Goal: Task Accomplishment & Management: Use online tool/utility

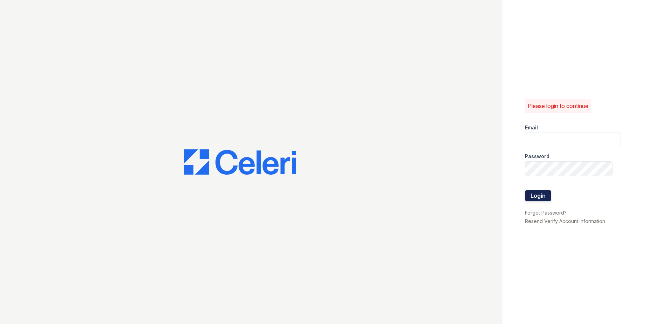
type input "amtorres@lantowerliving.com"
click at [542, 198] on button "Login" at bounding box center [538, 195] width 26 height 11
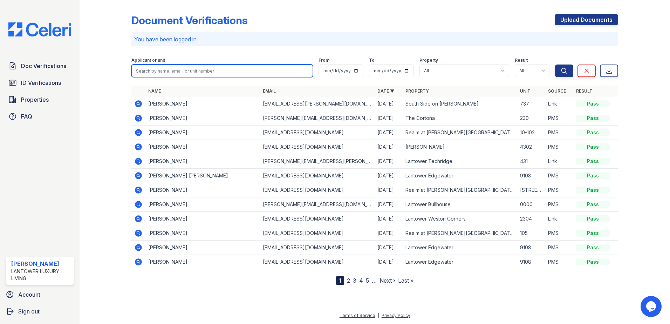
click at [146, 71] on input "search" at bounding box center [222, 70] width 182 height 13
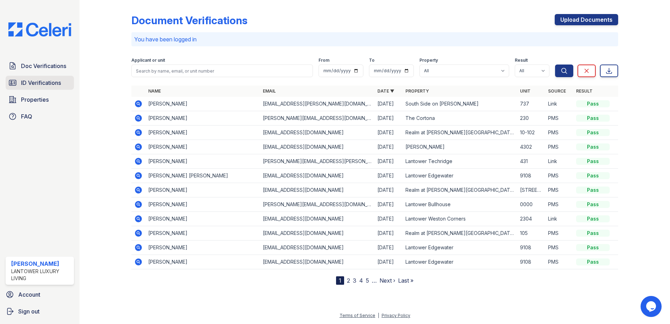
click at [48, 78] on link "ID Verifications" at bounding box center [40, 83] width 68 height 14
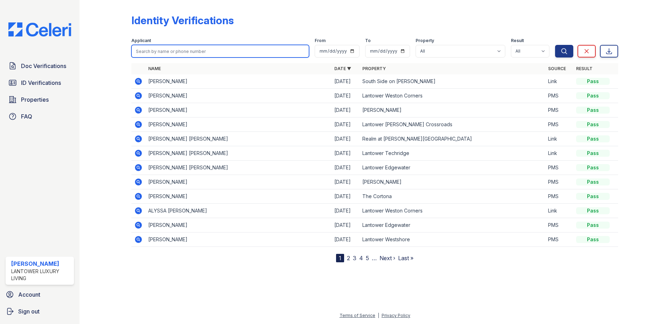
click at [149, 51] on input "search" at bounding box center [220, 51] width 178 height 13
type input "[PERSON_NAME]"
click at [555, 45] on button "Search" at bounding box center [564, 51] width 18 height 13
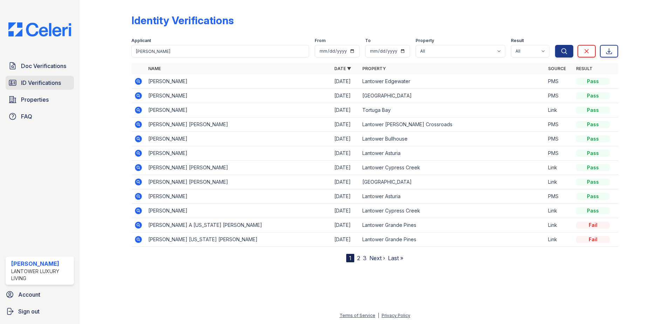
click at [38, 81] on span "ID Verifications" at bounding box center [41, 83] width 40 height 8
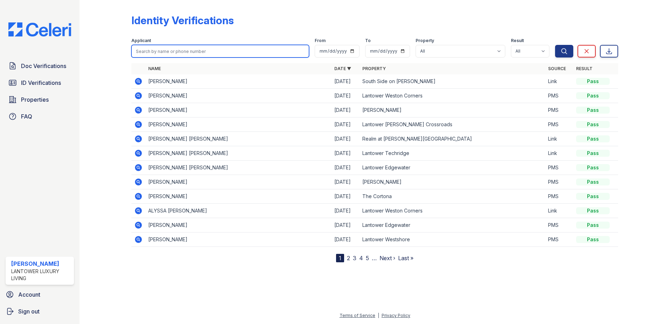
click at [168, 50] on input "search" at bounding box center [220, 51] width 178 height 13
type input "dunia"
click at [555, 45] on button "Search" at bounding box center [564, 51] width 18 height 13
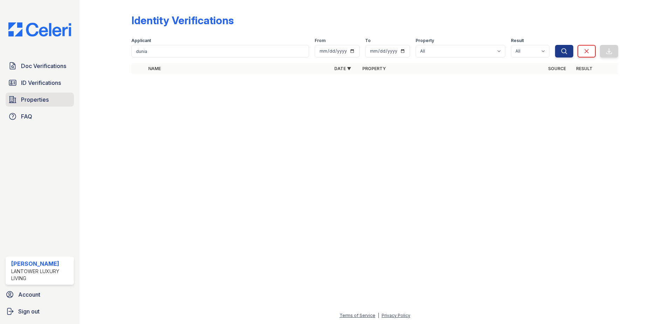
click at [33, 99] on span "Properties" at bounding box center [35, 99] width 28 height 8
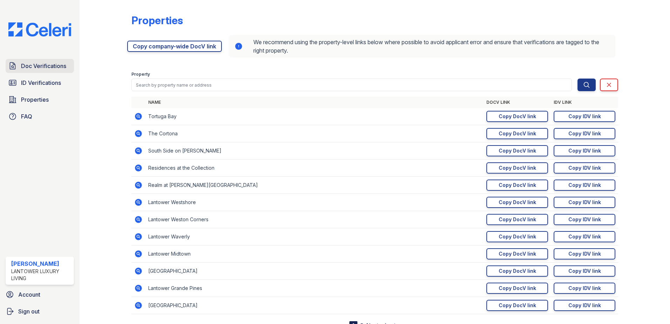
click at [36, 63] on span "Doc Verifications" at bounding box center [43, 66] width 45 height 8
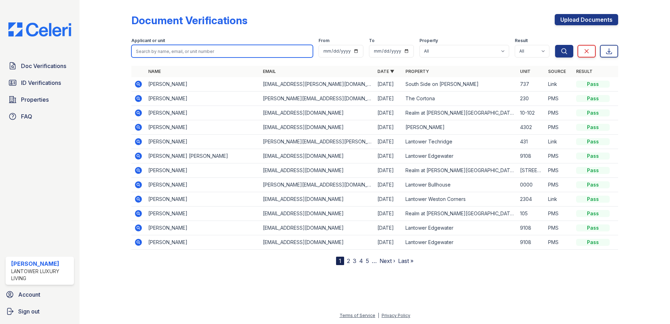
click at [156, 56] on input "search" at bounding box center [222, 51] width 182 height 13
type input "jourden"
click at [555, 45] on button "Search" at bounding box center [564, 51] width 18 height 13
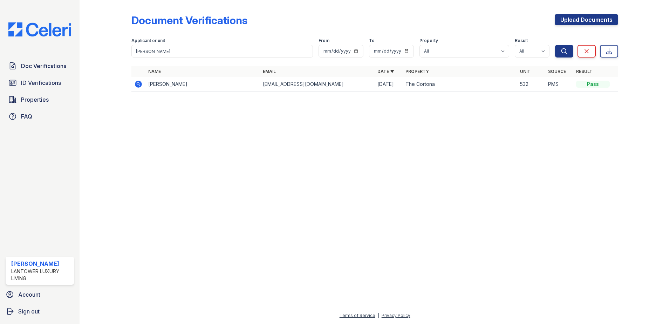
click at [137, 82] on icon at bounding box center [138, 84] width 7 height 7
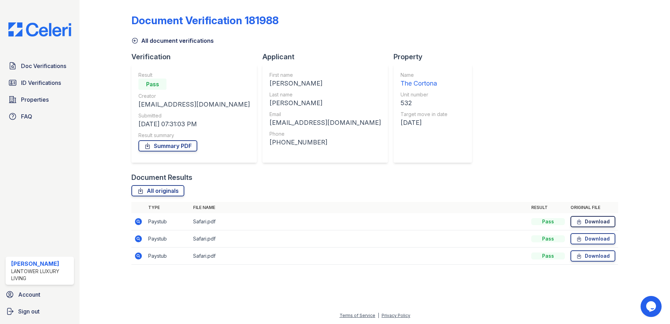
click at [593, 222] on link "Download" at bounding box center [593, 221] width 45 height 11
click at [589, 239] on link "Download" at bounding box center [593, 238] width 45 height 11
click at [588, 254] on link "Download" at bounding box center [593, 255] width 45 height 11
click at [34, 64] on span "Doc Verifications" at bounding box center [43, 66] width 45 height 8
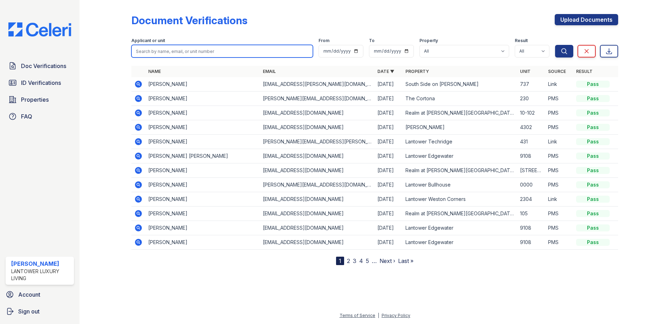
click at [195, 56] on input "search" at bounding box center [222, 51] width 182 height 13
type input "tjaden"
click at [555, 45] on button "Search" at bounding box center [564, 51] width 18 height 13
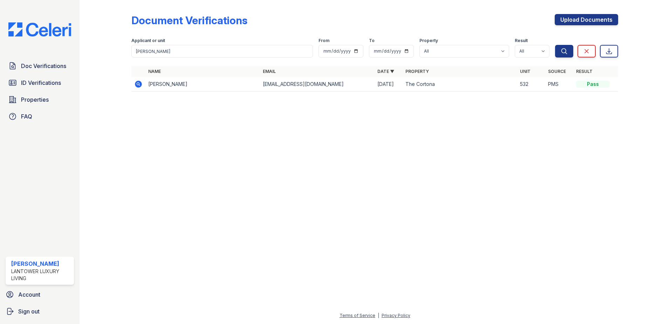
click at [139, 84] on icon at bounding box center [138, 84] width 8 height 8
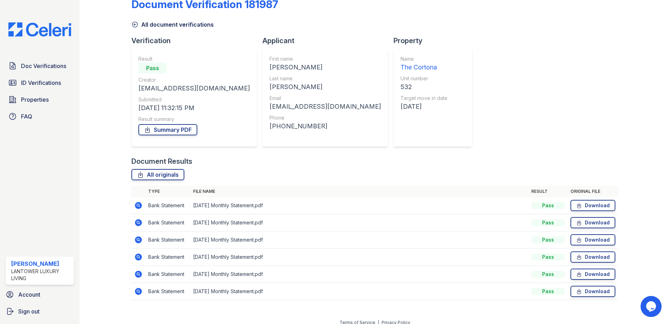
scroll to position [23, 0]
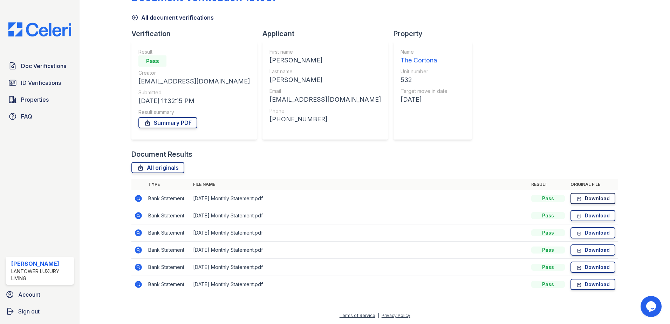
click at [578, 199] on icon at bounding box center [580, 198] width 4 height 5
click at [578, 218] on icon at bounding box center [579, 215] width 6 height 7
click at [581, 236] on link "Download" at bounding box center [593, 232] width 45 height 11
click at [582, 252] on link "Download" at bounding box center [593, 249] width 45 height 11
click at [585, 270] on link "Download" at bounding box center [593, 266] width 45 height 11
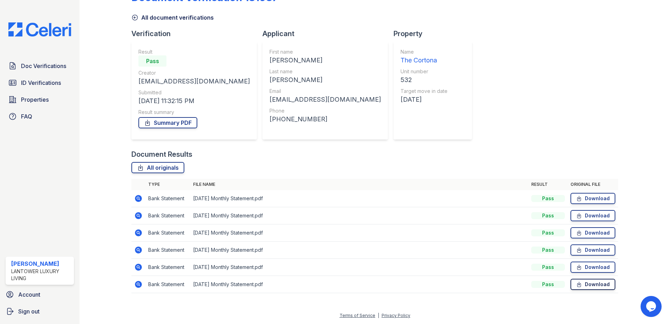
click at [580, 285] on link "Download" at bounding box center [593, 284] width 45 height 11
click at [50, 98] on link "Properties" at bounding box center [40, 100] width 68 height 14
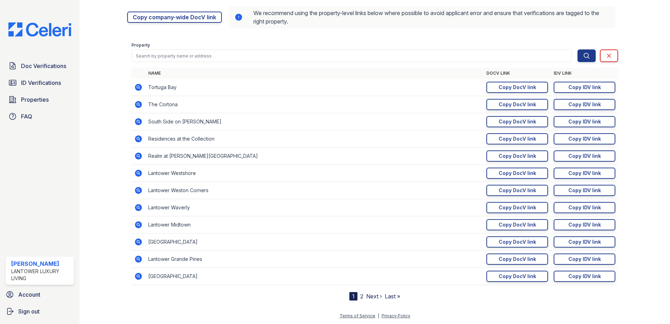
scroll to position [29, 0]
click at [516, 107] on div "Copy DocV link" at bounding box center [518, 104] width 38 height 7
click at [34, 85] on span "ID Verifications" at bounding box center [41, 83] width 40 height 8
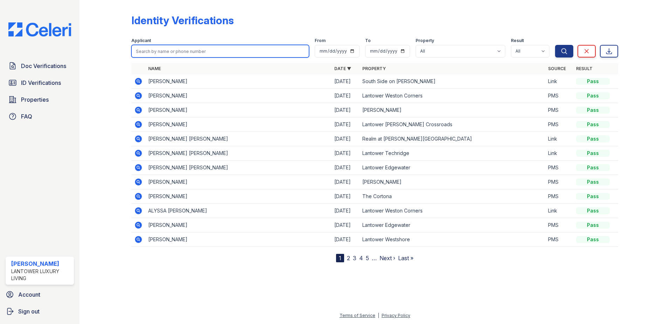
click at [154, 52] on input "search" at bounding box center [220, 51] width 178 height 13
type input "bryce"
click at [555, 45] on button "Search" at bounding box center [564, 51] width 18 height 13
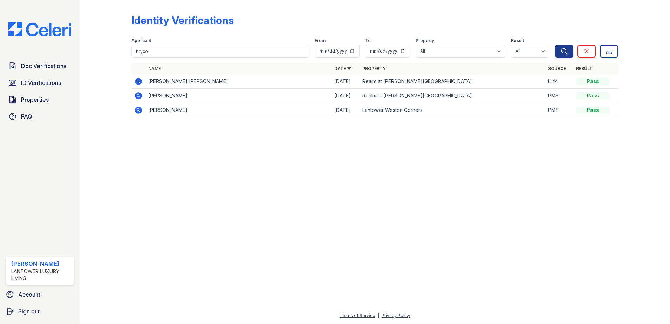
click at [139, 82] on icon at bounding box center [138, 81] width 8 height 8
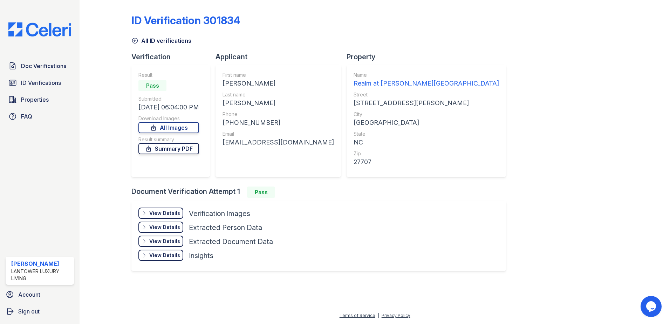
click at [163, 150] on link "Summary PDF" at bounding box center [168, 148] width 61 height 11
click at [42, 62] on span "Doc Verifications" at bounding box center [43, 66] width 45 height 8
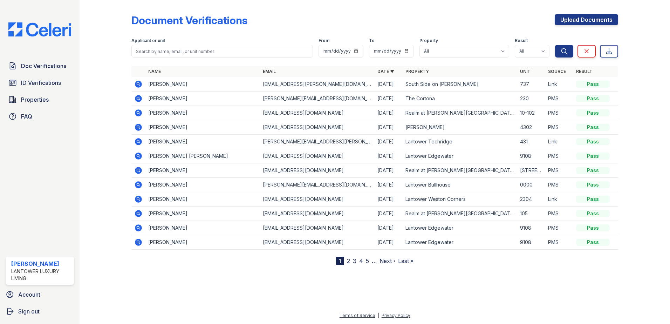
click at [46, 83] on span "ID Verifications" at bounding box center [41, 83] width 40 height 8
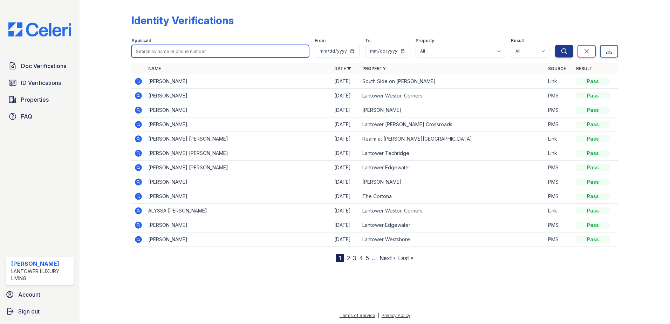
click at [149, 55] on input "search" at bounding box center [220, 51] width 178 height 13
type input "rivers"
click at [555, 45] on button "Search" at bounding box center [564, 51] width 18 height 13
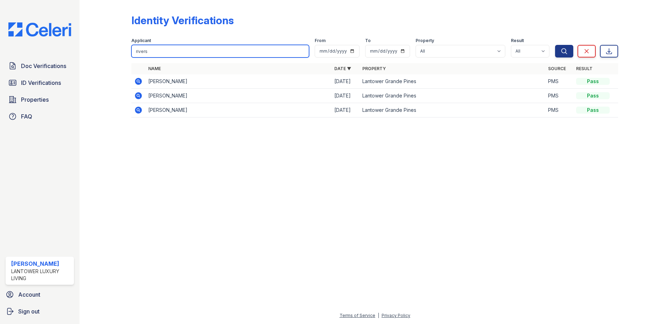
click at [166, 54] on input "rivers" at bounding box center [220, 51] width 178 height 13
type input "nyja"
click at [555, 45] on button "Search" at bounding box center [564, 51] width 18 height 13
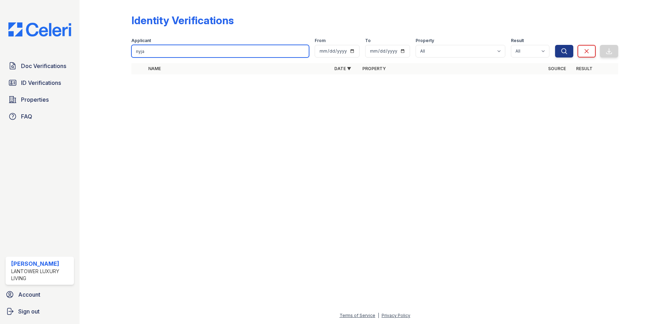
click at [166, 54] on input "nyja" at bounding box center [220, 51] width 178 height 13
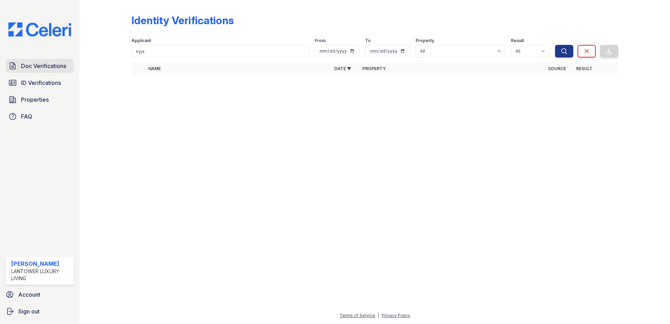
click at [53, 66] on span "Doc Verifications" at bounding box center [43, 66] width 45 height 8
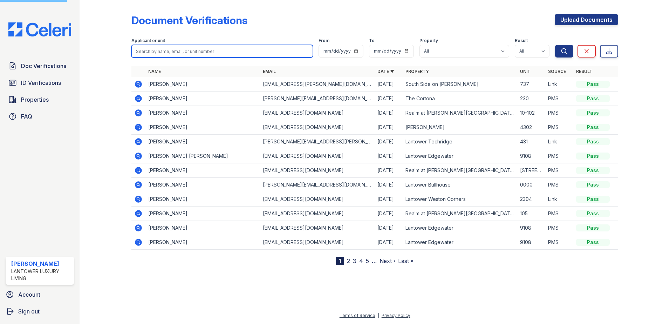
click at [148, 53] on input "search" at bounding box center [222, 51] width 182 height 13
click at [161, 47] on input "search" at bounding box center [222, 51] width 182 height 13
type input "mehr"
click at [555, 45] on button "Search" at bounding box center [564, 51] width 18 height 13
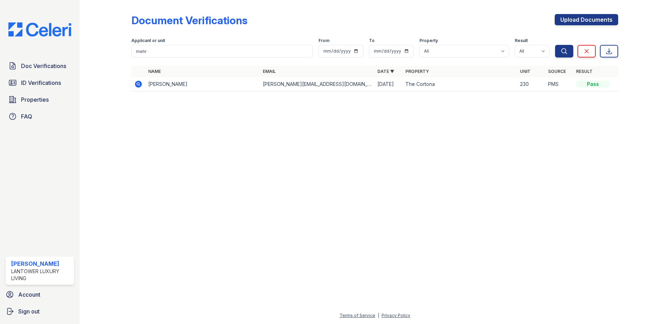
click at [136, 85] on icon at bounding box center [138, 84] width 7 height 7
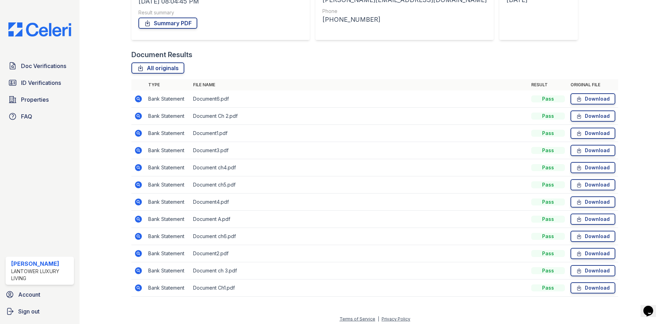
scroll to position [126, 0]
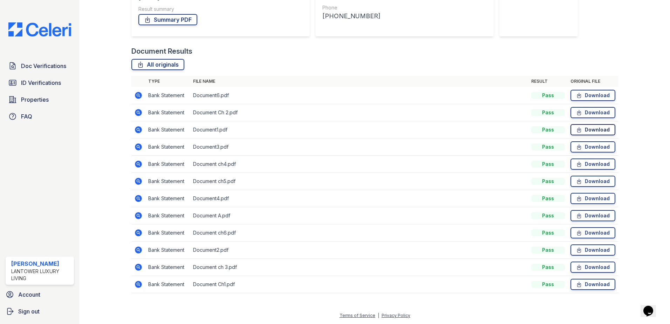
click at [571, 130] on link "Download" at bounding box center [593, 129] width 45 height 11
click at [584, 252] on link "Download" at bounding box center [593, 249] width 45 height 11
click at [472, 150] on td "Document3.pdf" at bounding box center [359, 146] width 338 height 17
click at [581, 149] on link "Download" at bounding box center [593, 146] width 45 height 11
click at [456, 206] on td "Document4.pdf" at bounding box center [359, 198] width 338 height 17
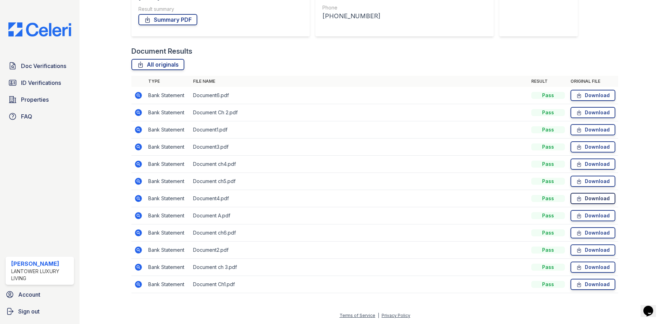
click at [576, 201] on icon at bounding box center [579, 198] width 6 height 7
click at [315, 311] on div "Document Verification 183244 All document verifications Verification Result Pas…" at bounding box center [375, 92] width 568 height 437
click at [585, 181] on link "Download" at bounding box center [593, 181] width 45 height 11
click at [448, 59] on div "Document Results All originals Type File name Result Original file Bank Stateme…" at bounding box center [374, 173] width 487 height 254
click at [582, 96] on link "Download" at bounding box center [593, 95] width 45 height 11
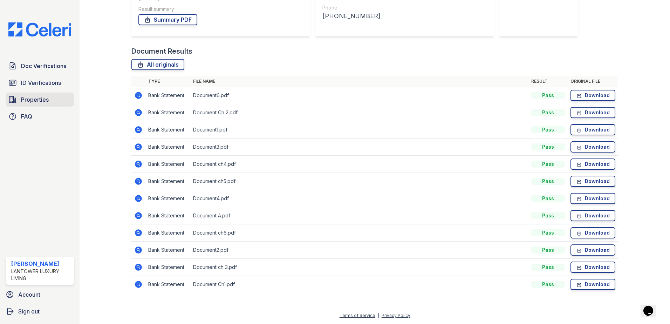
click at [45, 102] on span "Properties" at bounding box center [35, 99] width 28 height 8
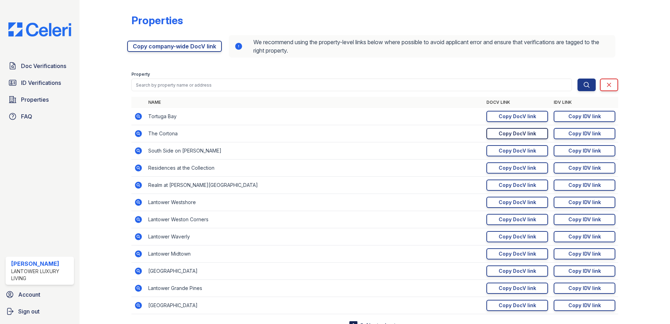
click at [520, 137] on link "Copy DocV link Copy link" at bounding box center [517, 133] width 62 height 11
click at [44, 76] on link "ID Verifications" at bounding box center [40, 83] width 68 height 14
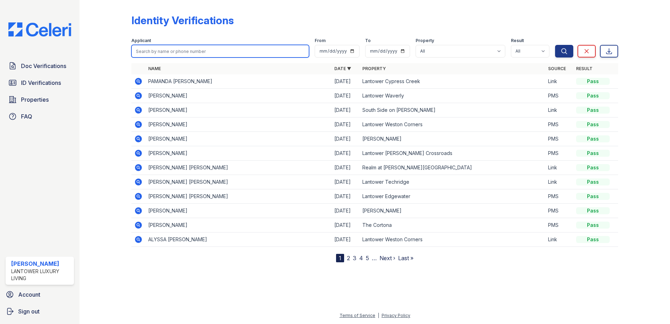
drag, startPoint x: 164, startPoint y: 55, endPoint x: 164, endPoint y: 51, distance: 3.9
click at [164, 55] on input "search" at bounding box center [220, 51] width 178 height 13
type input "leslie"
click at [555, 45] on button "Search" at bounding box center [564, 51] width 18 height 13
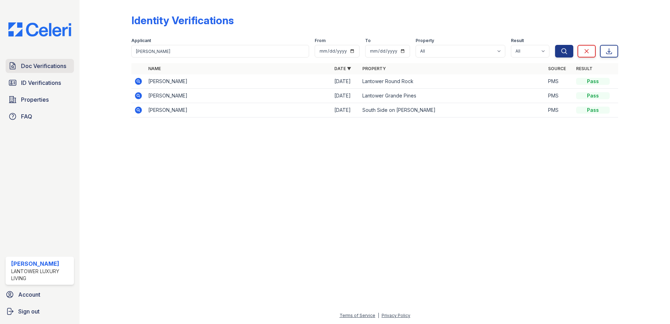
click at [33, 69] on span "Doc Verifications" at bounding box center [43, 66] width 45 height 8
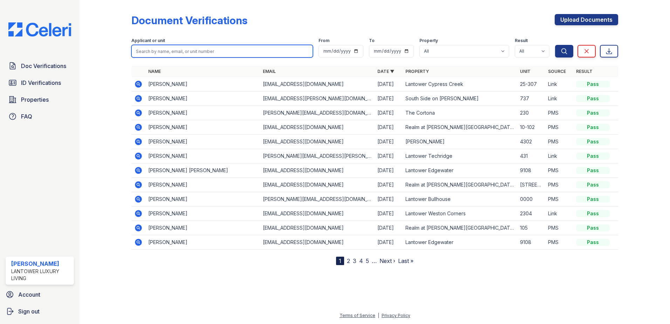
click at [172, 52] on input "search" at bounding box center [222, 51] width 182 height 13
type input "leslie"
click at [555, 45] on button "Search" at bounding box center [564, 51] width 18 height 13
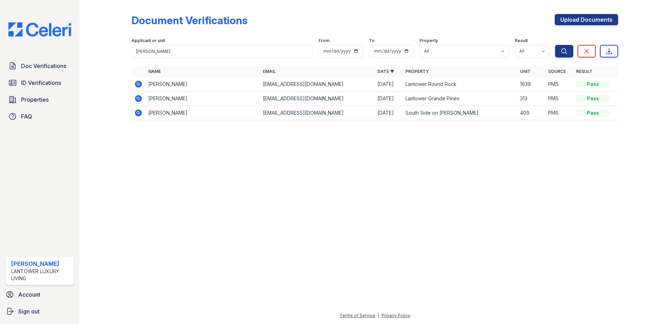
click at [139, 86] on icon at bounding box center [138, 84] width 7 height 7
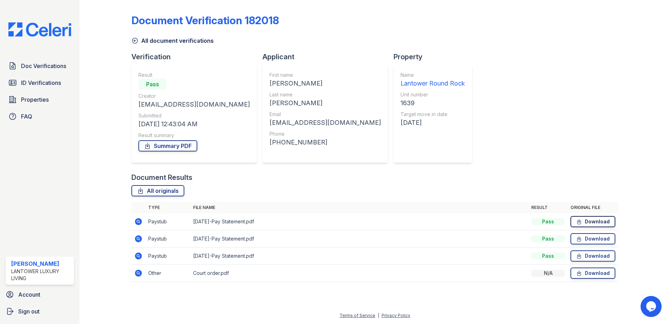
click at [587, 225] on link "Download" at bounding box center [593, 221] width 45 height 11
click at [586, 240] on link "Download" at bounding box center [593, 238] width 45 height 11
click at [587, 256] on link "Download" at bounding box center [593, 255] width 45 height 11
click at [590, 277] on link "Download" at bounding box center [593, 272] width 45 height 11
